Goal: Navigation & Orientation: Find specific page/section

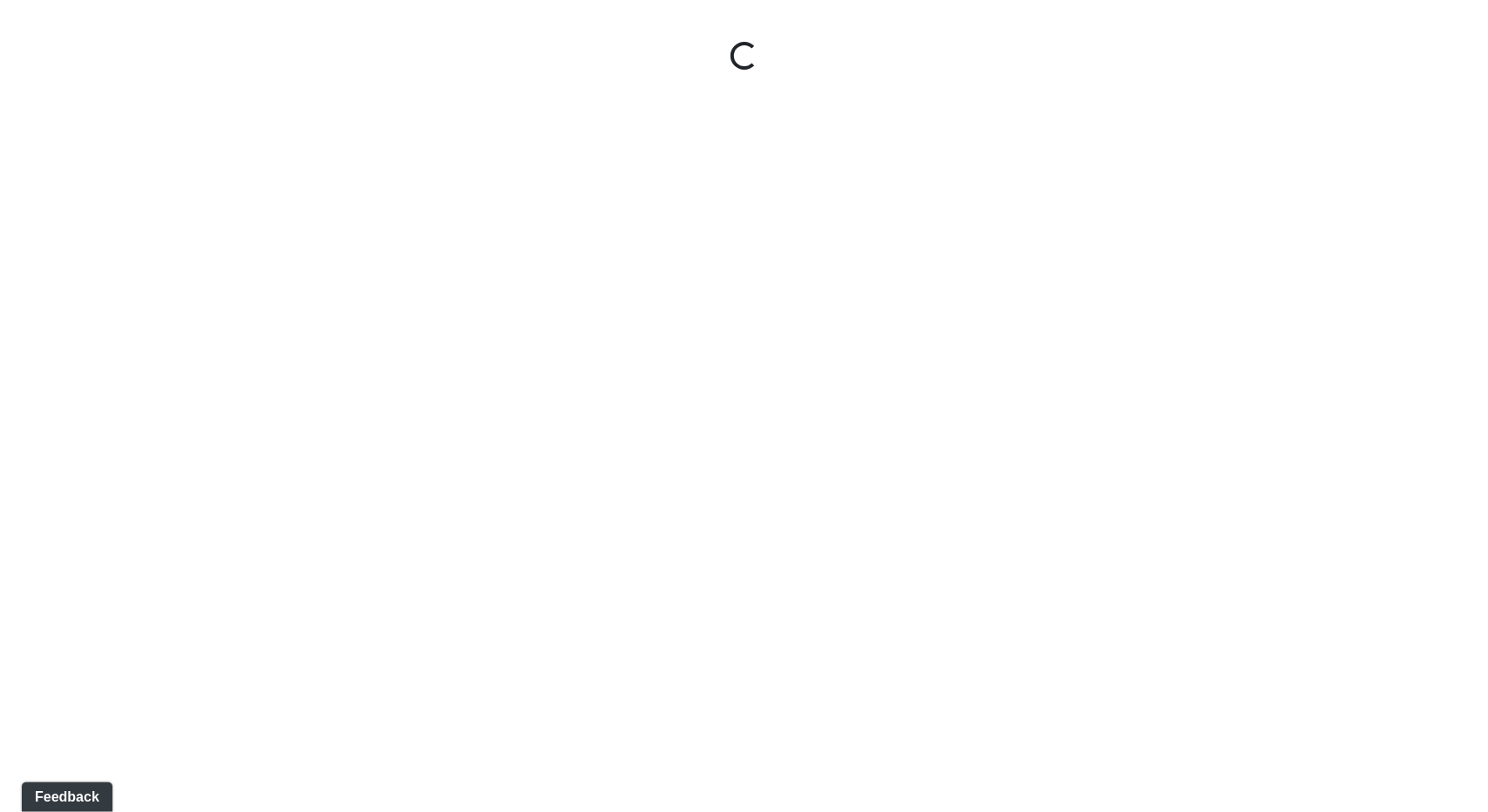
select select "jSbzXF9d96j3rUUmxPYLxy"
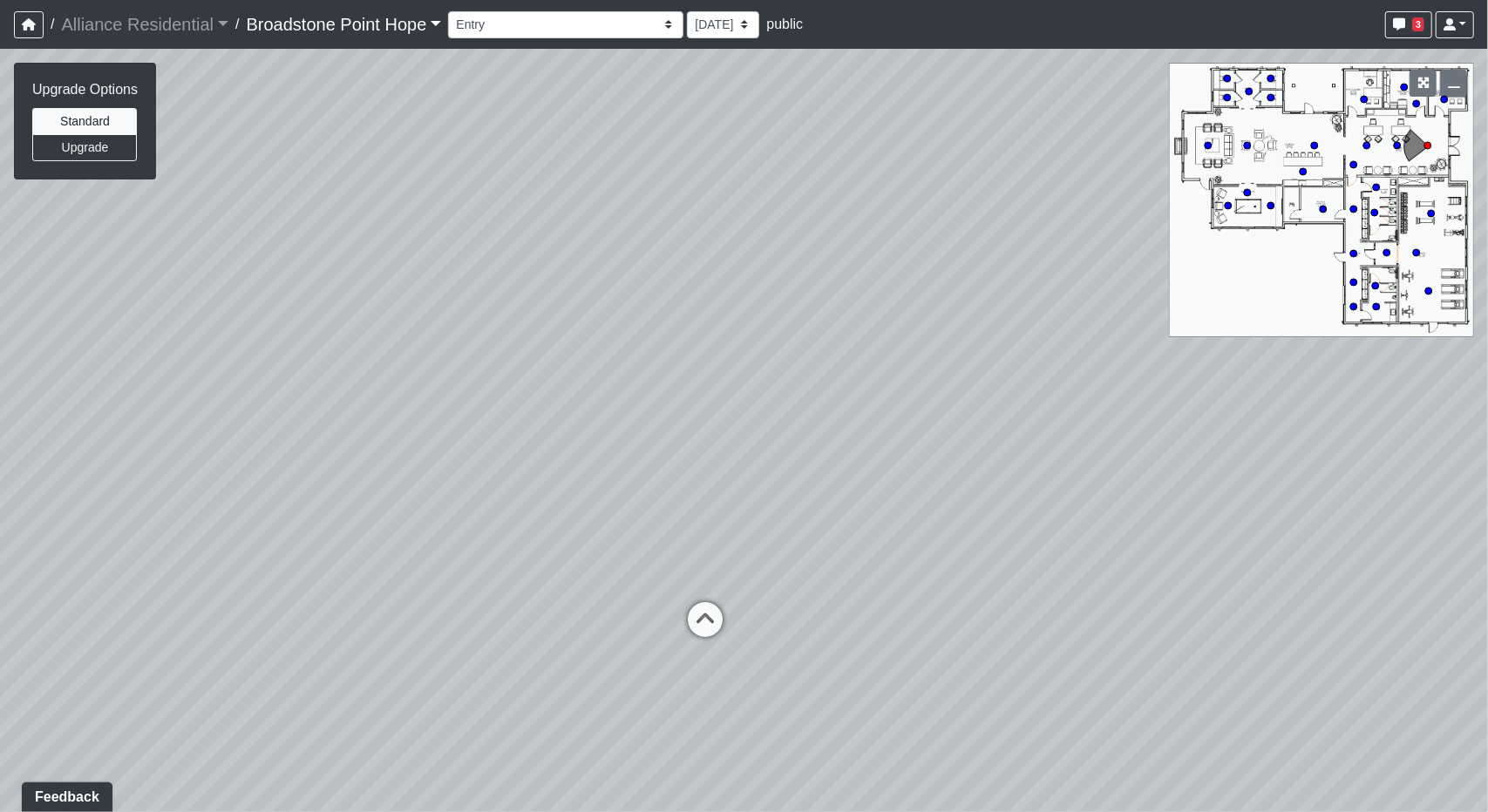
drag, startPoint x: 864, startPoint y: 434, endPoint x: 863, endPoint y: 410, distance: 24.0
click at [863, 410] on div "Loading... Leasing Desks 1 Loading... Breakroom 1 Loading... Leasing Office 1" at bounding box center [744, 430] width 1488 height 763
